Goal: Find specific page/section: Find specific page/section

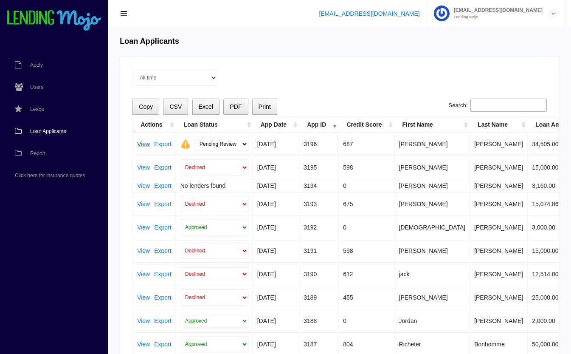
click at [142, 145] on link "View" at bounding box center [143, 144] width 13 height 6
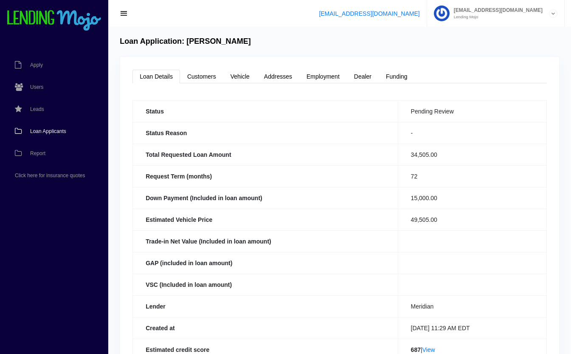
click at [57, 129] on span "Loan Applicants" at bounding box center [48, 131] width 36 height 5
